Goal: Task Accomplishment & Management: Complete application form

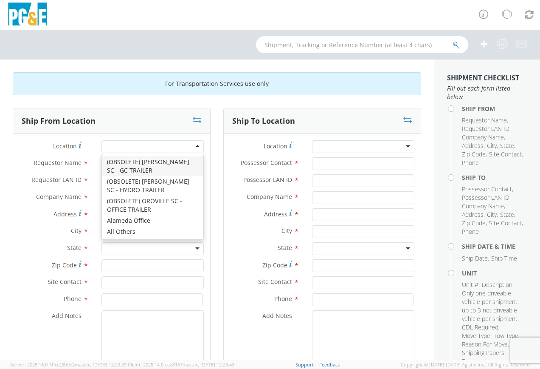
click at [195, 146] on div at bounding box center [153, 146] width 102 height 13
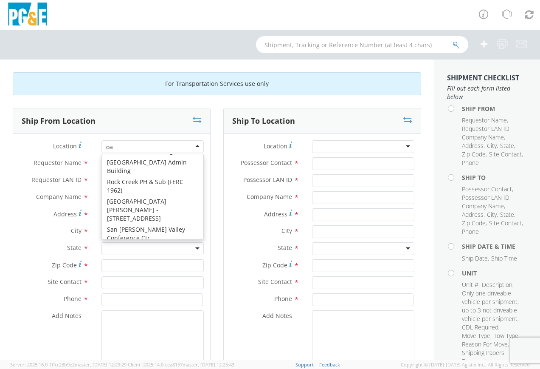
scroll to position [2, 0]
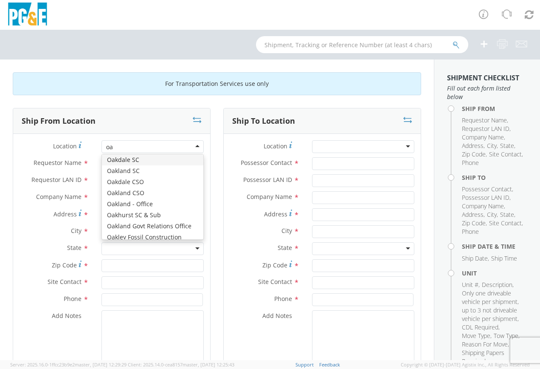
type input "oak"
type input "PG&E"
type input "[STREET_ADDRESS]"
type input "[GEOGRAPHIC_DATA]"
type input "94601"
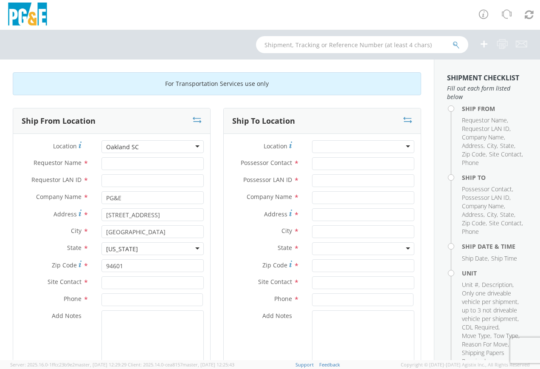
scroll to position [0, 0]
click at [133, 166] on input "Requestor Name *" at bounding box center [153, 163] width 102 height 13
type input "[PERSON_NAME]"
click at [122, 180] on input "Requestor LAN ID *" at bounding box center [153, 180] width 102 height 13
type input "TARH"
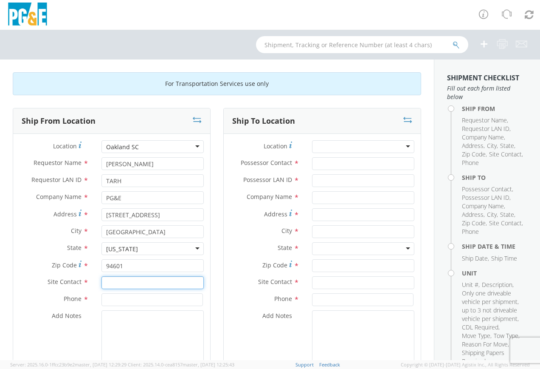
click at [121, 284] on input "text" at bounding box center [153, 282] width 102 height 13
type input "[PERSON_NAME]"
click at [119, 299] on input at bounding box center [153, 299] width 102 height 13
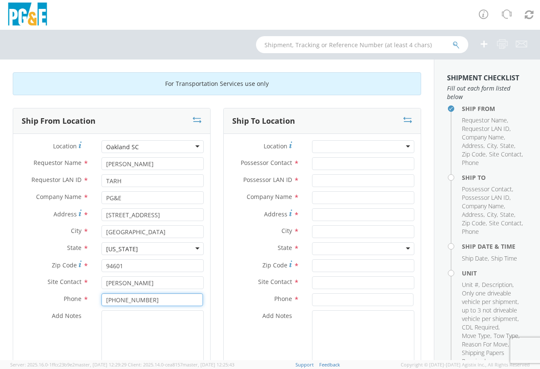
type input "[PHONE_NUMBER]"
click at [99, 328] on div at bounding box center [152, 339] width 115 height 58
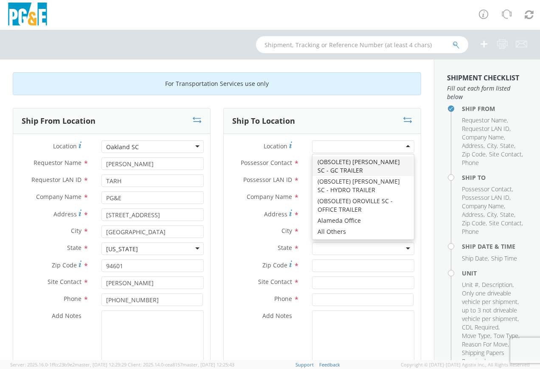
click at [402, 146] on div at bounding box center [363, 146] width 102 height 13
type input "jj"
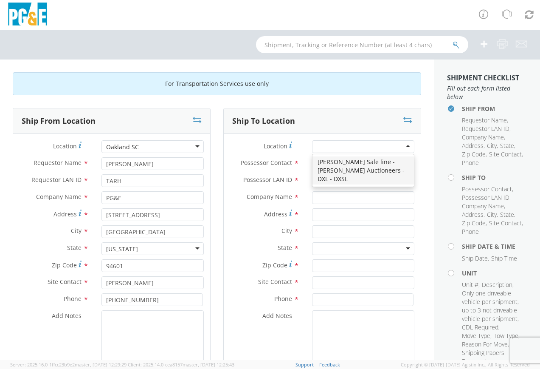
type input "PG&E"
type input "[STREET_ADDRESS][PERSON_NAME]"
type input "[PERSON_NAME]"
type input "95620"
type input "[PHONE_NUMBER]"
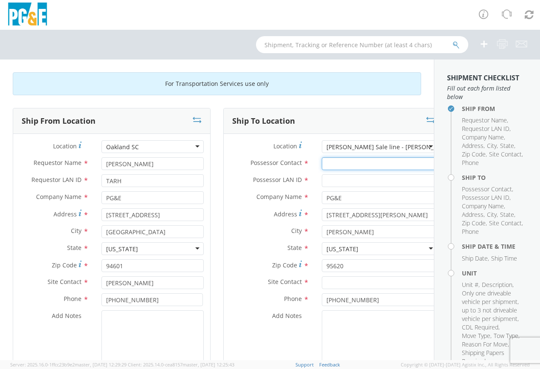
click at [322, 164] on input "Possessor Contact *" at bounding box center [380, 163] width 116 height 13
type input "C"
click at [322, 326] on textarea "Add Notes *" at bounding box center [380, 339] width 116 height 58
paste textarea "On-Site Contact: [PERSON_NAME][GEOGRAPHIC_DATA]-Site Contact Number: [PHONE_NUM…"
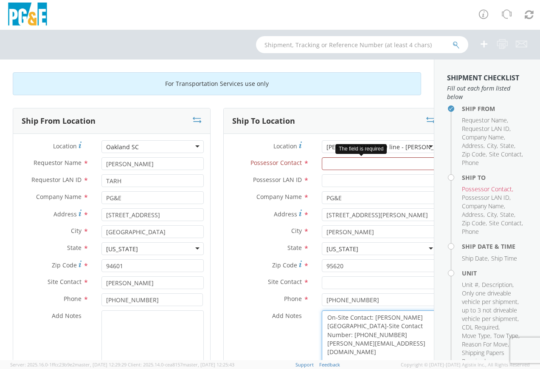
type textarea "On-Site Contact: [PERSON_NAME][GEOGRAPHIC_DATA]-Site Contact Number: [PHONE_NUM…"
click at [322, 161] on input "Possessor Contact *" at bounding box center [380, 163] width 116 height 13
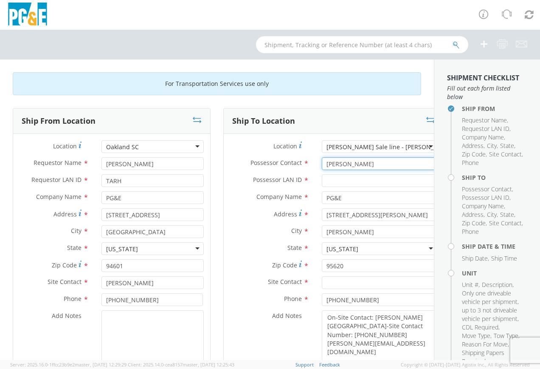
type input "[PERSON_NAME]"
click at [322, 181] on input "Possessor LAN ID *" at bounding box center [380, 180] width 116 height 13
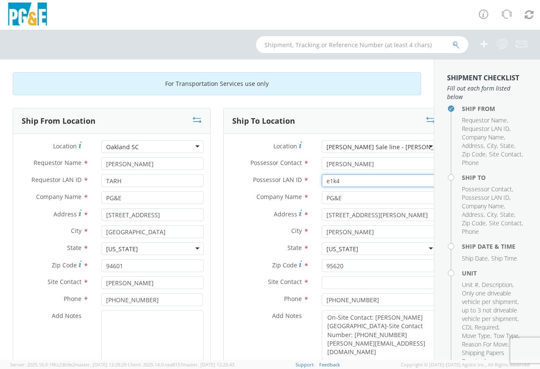
type input "e1k4"
click at [224, 260] on label "Zip Code *" at bounding box center [270, 264] width 92 height 11
click at [322, 260] on input "95620" at bounding box center [380, 265] width 116 height 13
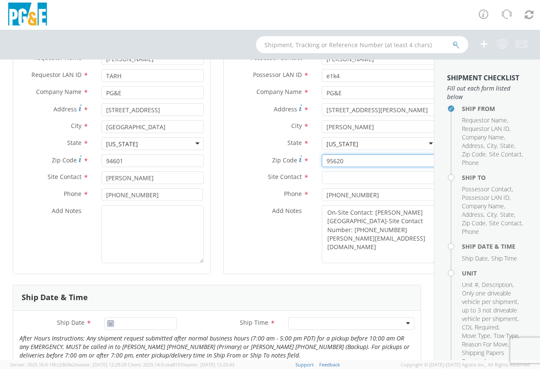
scroll to position [127, 0]
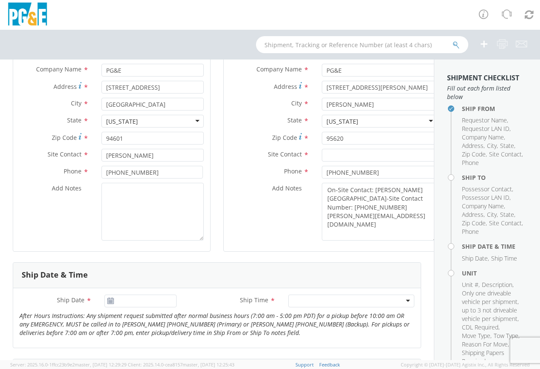
click at [110, 303] on icon at bounding box center [110, 300] width 7 height 7
click at [126, 301] on input "Ship Date *" at bounding box center [141, 300] width 72 height 13
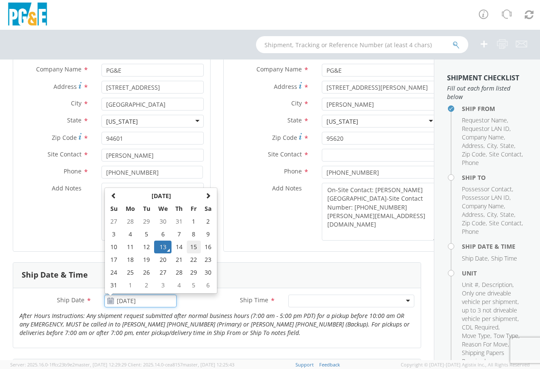
click at [195, 247] on td "15" at bounding box center [194, 246] width 14 height 13
type input "[DATE]"
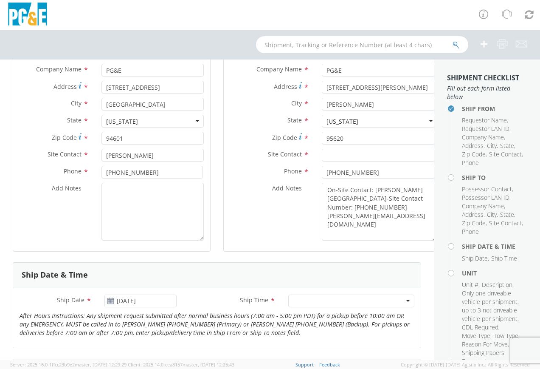
click at [404, 300] on div at bounding box center [351, 300] width 126 height 13
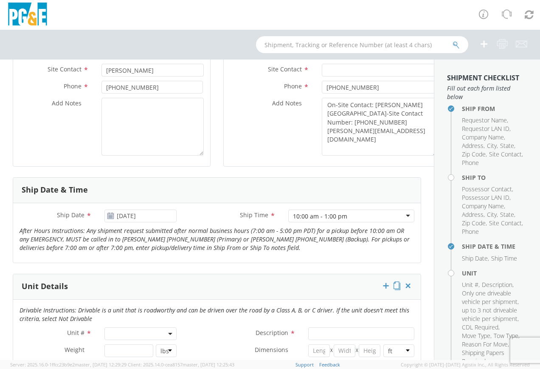
scroll to position [255, 0]
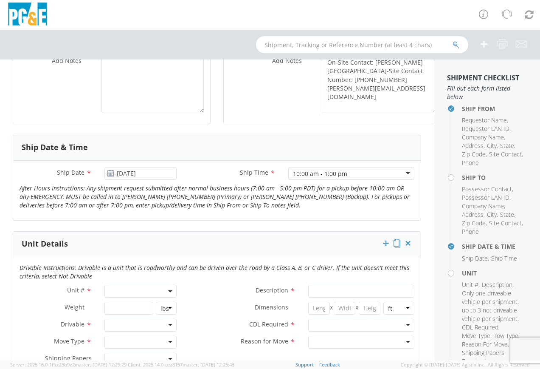
click at [132, 292] on span at bounding box center [141, 291] width 72 height 13
click at [128, 305] on input "search" at bounding box center [140, 305] width 67 height 13
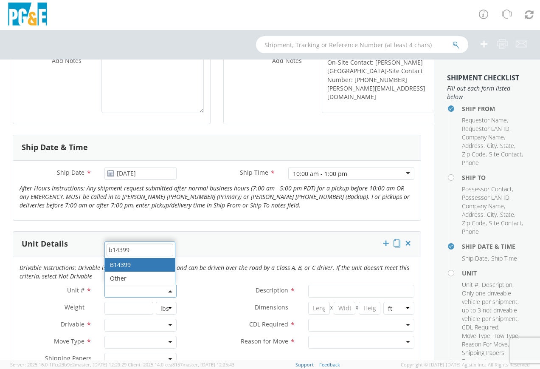
type input "b14399"
type input "TRAILER; MISC EQUIPMENT"
type input "7700"
select select "B14399"
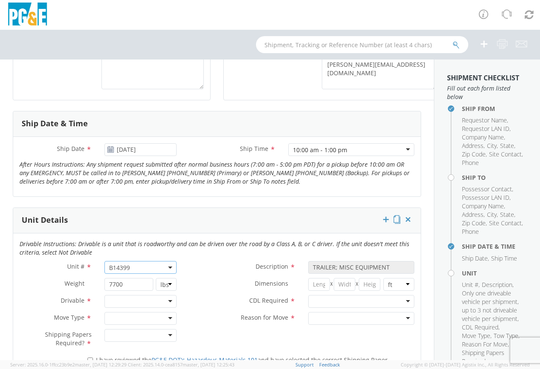
scroll to position [297, 0]
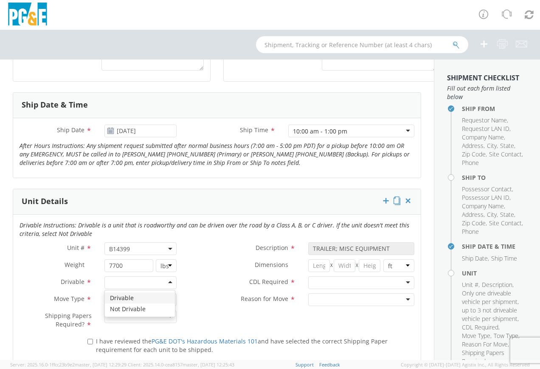
click at [169, 283] on div at bounding box center [141, 282] width 72 height 13
click at [169, 300] on div at bounding box center [141, 299] width 72 height 13
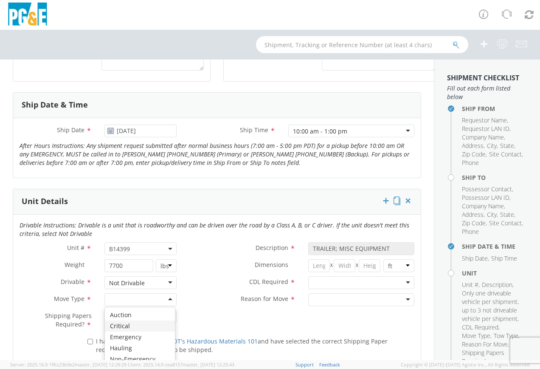
scroll to position [340, 0]
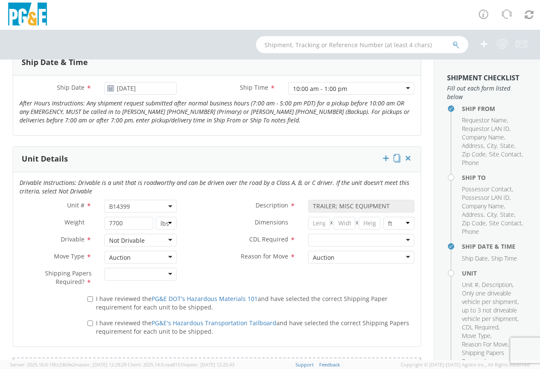
click at [167, 275] on div at bounding box center [141, 274] width 72 height 13
click at [88, 298] on input "I have reviewed the PG&E DOT's Hazardous Materials 101 and have selected the co…" at bounding box center [91, 299] width 6 height 6
checkbox input "true"
click at [90, 324] on input "I have reviewed the PG&E's Hazardous Transportation Tailboard and have selected…" at bounding box center [91, 323] width 6 height 6
checkbox input "true"
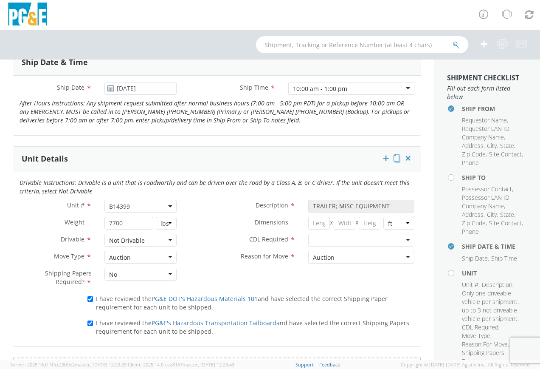
click at [402, 242] on div at bounding box center [361, 240] width 106 height 13
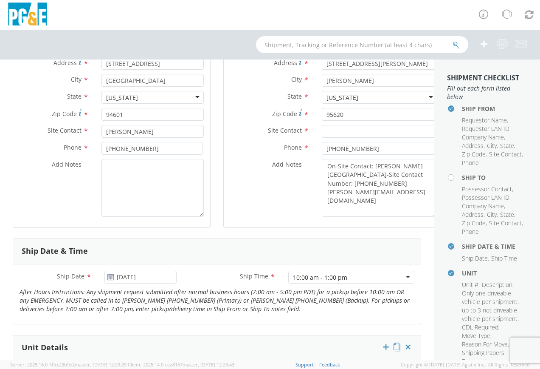
scroll to position [127, 0]
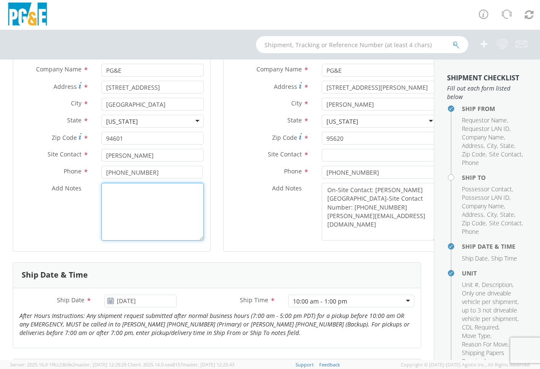
click at [134, 201] on textarea "Add Notes *" at bounding box center [153, 212] width 102 height 58
click at [126, 190] on textarea "This is trailer that needs towing from Oakland Garage to [PERSON_NAME]" at bounding box center [153, 212] width 102 height 58
click at [123, 189] on textarea "This is trailer that needs towing from Oakland Garage to [PERSON_NAME]" at bounding box center [153, 212] width 102 height 58
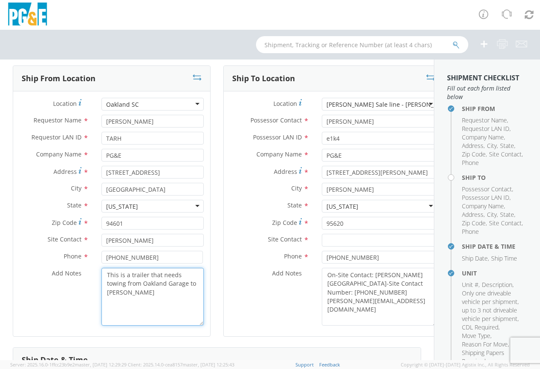
scroll to position [85, 0]
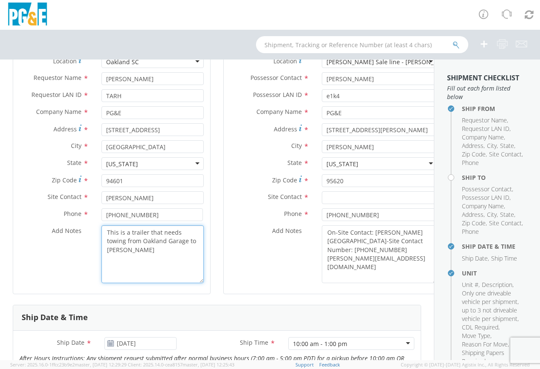
type textarea "This is a trailer that needs towing from Oakland Garage to [PERSON_NAME]"
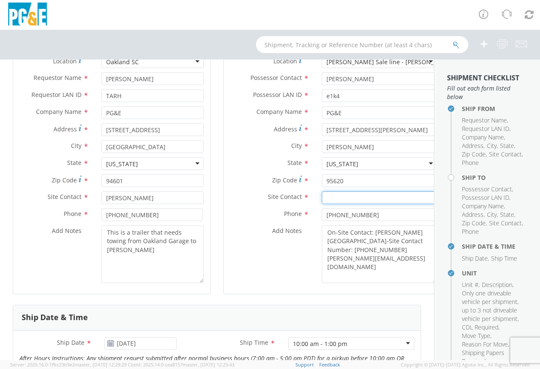
click at [322, 195] on input "text" at bounding box center [380, 197] width 116 height 13
type input "[PERSON_NAME]"
click at [271, 247] on div "Add Notes * On-Site Contact: [PERSON_NAME] On-Site Contact Number: [PHONE_NUMBE…" at bounding box center [334, 254] width 220 height 58
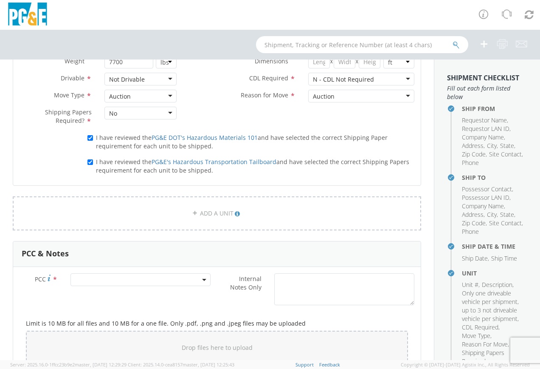
scroll to position [510, 0]
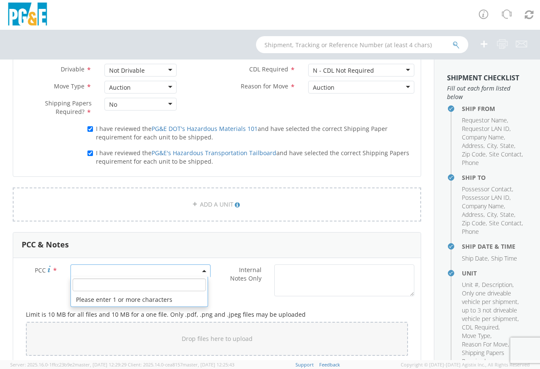
click at [105, 271] on span at bounding box center [141, 270] width 140 height 13
click at [96, 287] on input "number" at bounding box center [139, 284] width 133 height 13
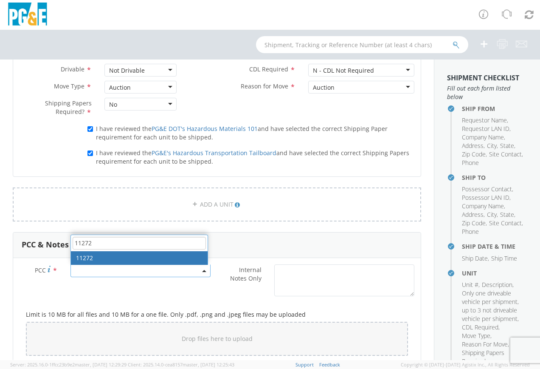
type input "11272"
select select "11272"
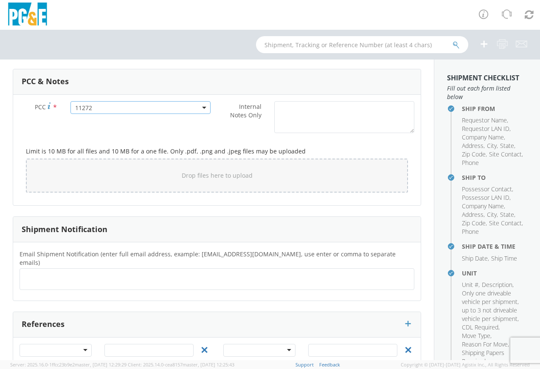
scroll to position [680, 0]
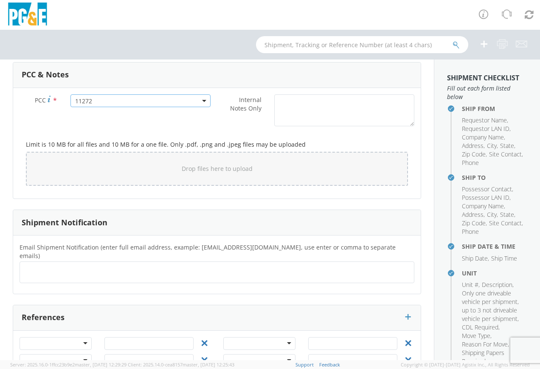
click at [32, 266] on input "text" at bounding box center [55, 272] width 65 height 12
type input "[EMAIL_ADDRESS][DOMAIN_NAME]"
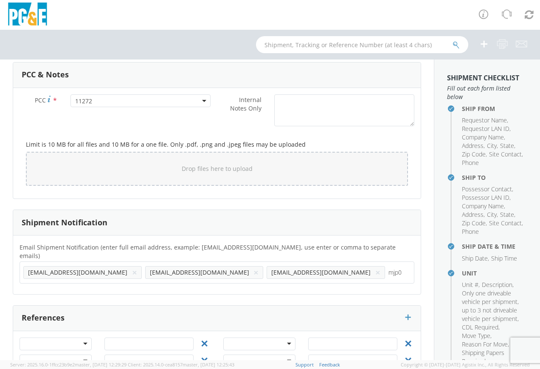
type input "mjp0"
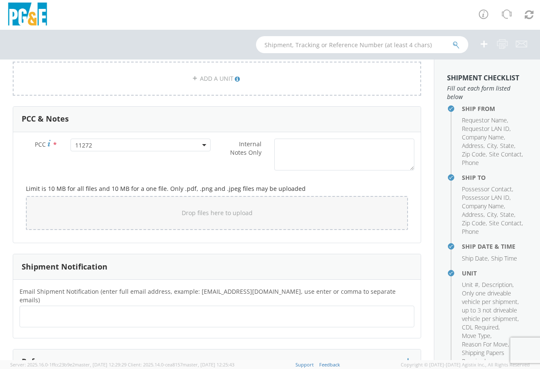
scroll to position [637, 0]
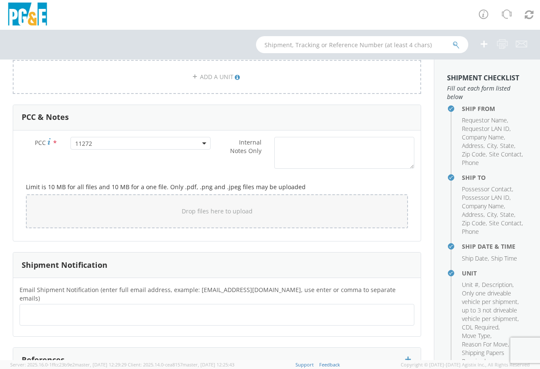
click at [41, 308] on input "text" at bounding box center [34, 314] width 23 height 12
type input "[EMAIL_ADDRESS][DOMAIN_NAME]"
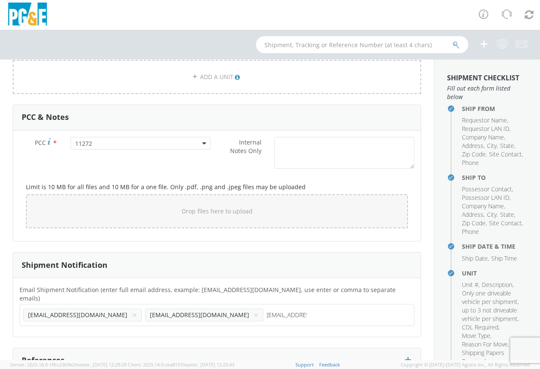
type input "[EMAIL_ADDRESS][DOMAIN_NAME]"
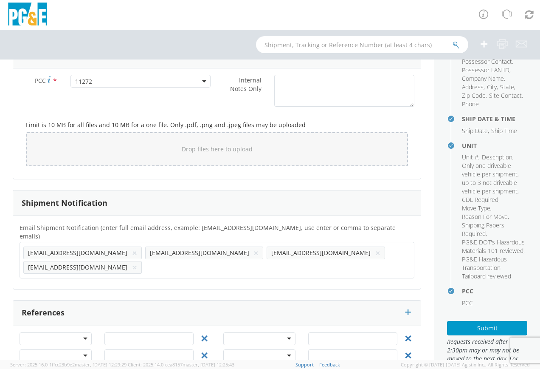
scroll to position [700, 0]
click at [486, 335] on button "Submit" at bounding box center [487, 328] width 80 height 14
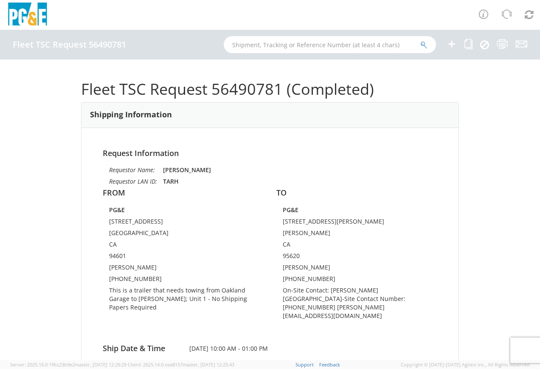
drag, startPoint x: 79, startPoint y: 87, endPoint x: 300, endPoint y: 329, distance: 327.2
click at [300, 329] on div "Fleet TSC Request 56490781 (Completed) Shipping Information Request Information…" at bounding box center [270, 209] width 540 height 300
drag, startPoint x: 300, startPoint y: 329, endPoint x: 288, endPoint y: 293, distance: 37.8
copy div "Fleet TSC Request 56490781 (Completed) Shipping Information Request Information…"
click at [419, 139] on div "Request Information Requestor Name: [PERSON_NAME] Requestor LAN ID: TARH FROM P…" at bounding box center [270, 255] width 377 height 254
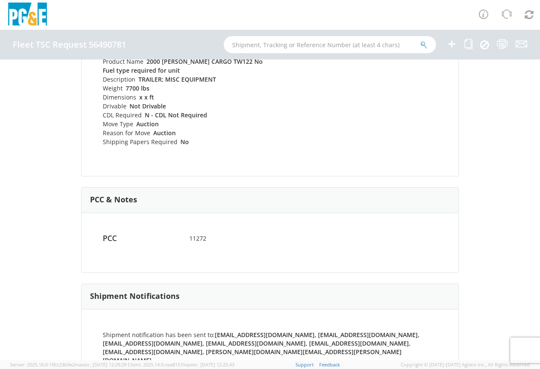
scroll to position [410, 0]
